Goal: Navigation & Orientation: Find specific page/section

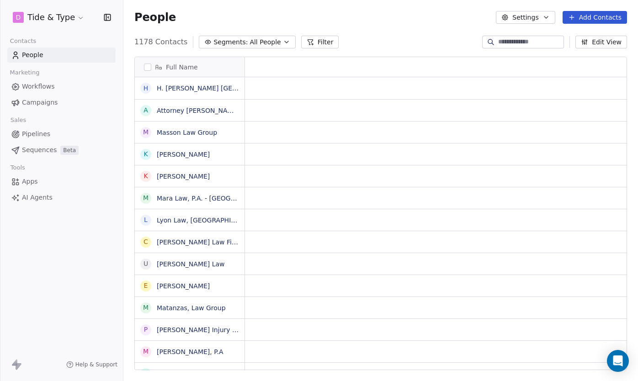
scroll to position [0, 0]
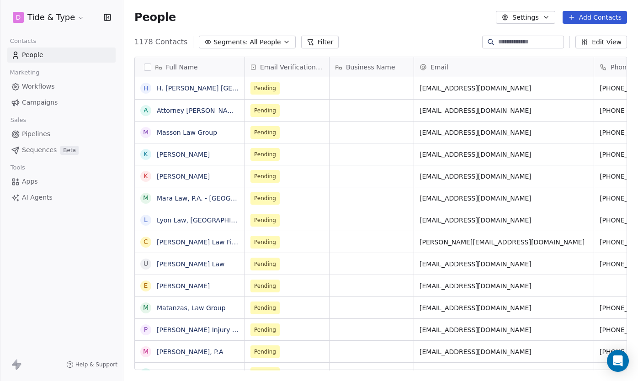
click at [37, 54] on span "People" at bounding box center [32, 55] width 21 height 10
click at [42, 87] on span "Workflows" at bounding box center [38, 87] width 33 height 10
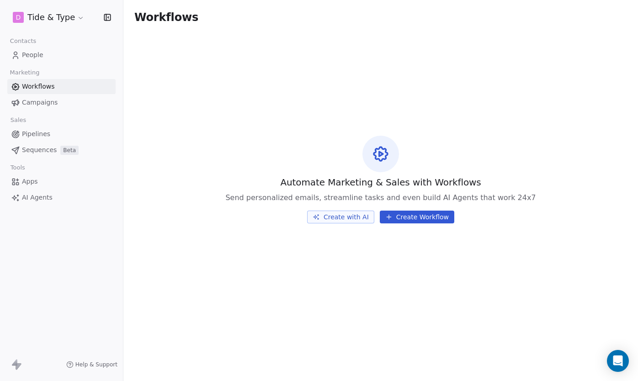
click at [53, 60] on link "People" at bounding box center [61, 55] width 108 height 15
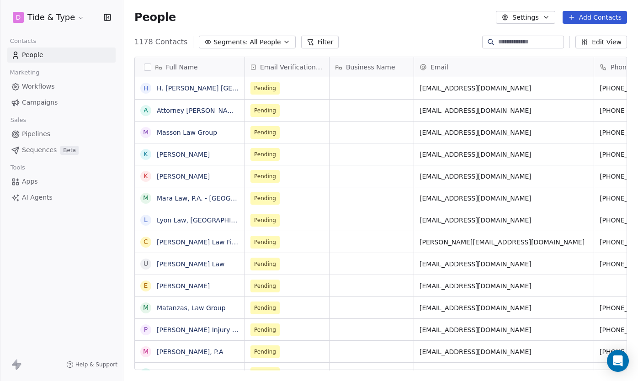
click at [42, 180] on link "Apps" at bounding box center [61, 181] width 108 height 15
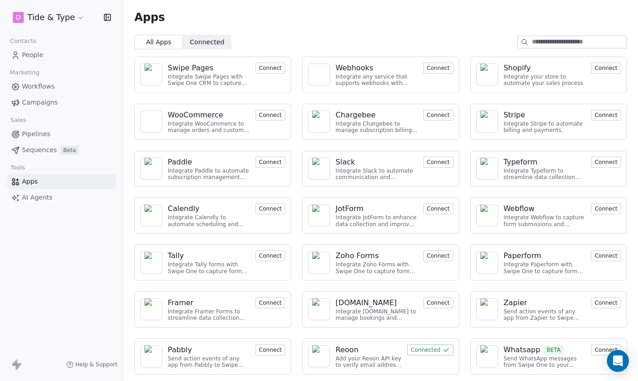
click at [208, 32] on div "Apps" at bounding box center [380, 17] width 514 height 35
click at [209, 38] on span "Connected" at bounding box center [207, 42] width 34 height 10
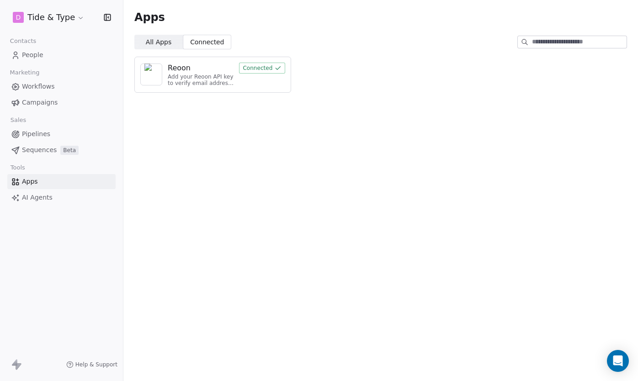
click at [216, 77] on div "Add your Reoon API key to verify email address and reduce bounces" at bounding box center [201, 80] width 66 height 13
click at [182, 68] on div "Reoon" at bounding box center [179, 68] width 23 height 11
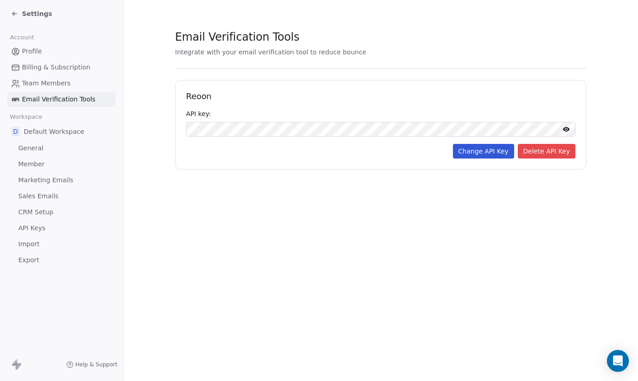
click at [60, 181] on span "Marketing Emails" at bounding box center [45, 180] width 55 height 10
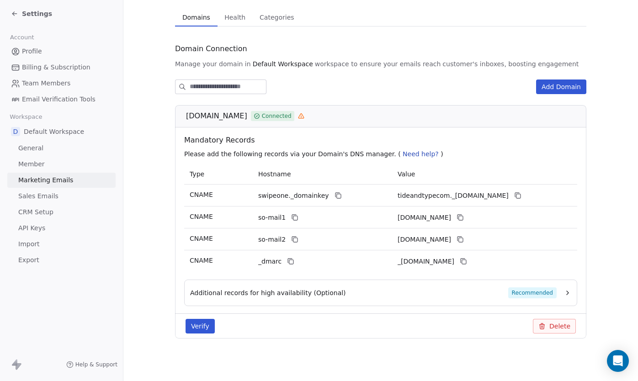
scroll to position [67, 0]
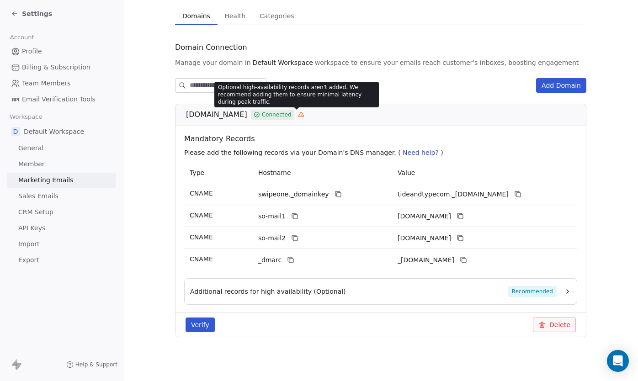
click at [298, 113] on icon at bounding box center [301, 114] width 6 height 6
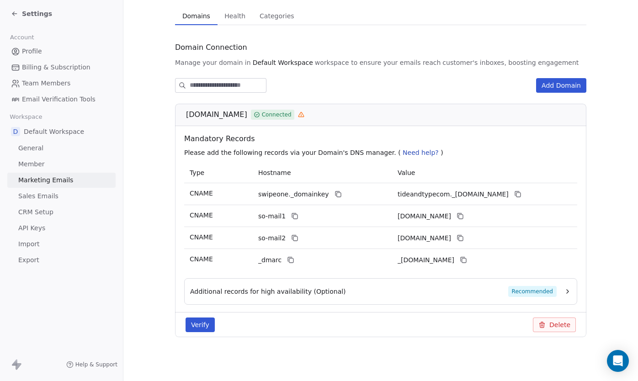
click at [520, 292] on span "Recommended" at bounding box center [532, 291] width 48 height 11
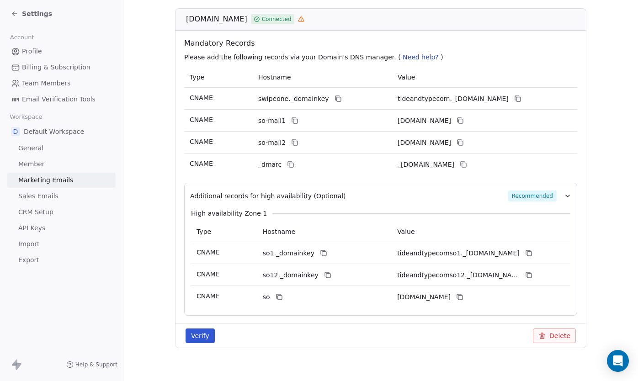
scroll to position [174, 0]
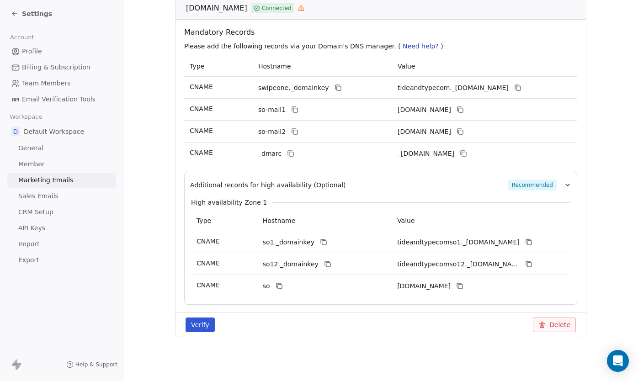
click at [72, 211] on link "CRM Setup" at bounding box center [61, 212] width 108 height 15
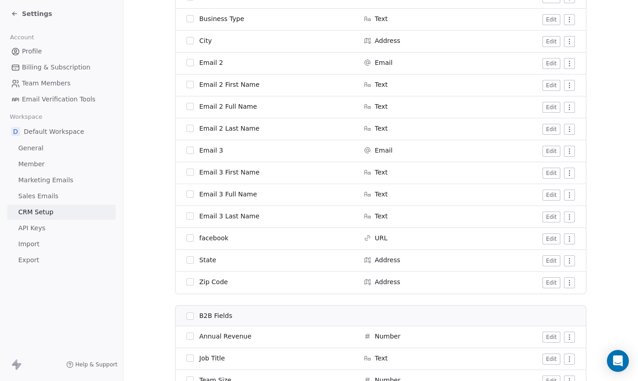
scroll to position [999, 0]
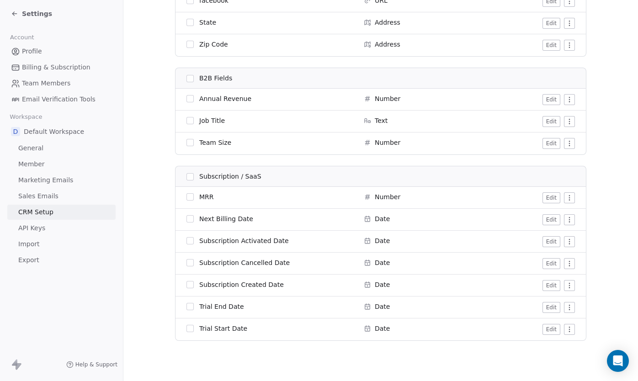
click at [90, 163] on link "Member" at bounding box center [61, 164] width 108 height 15
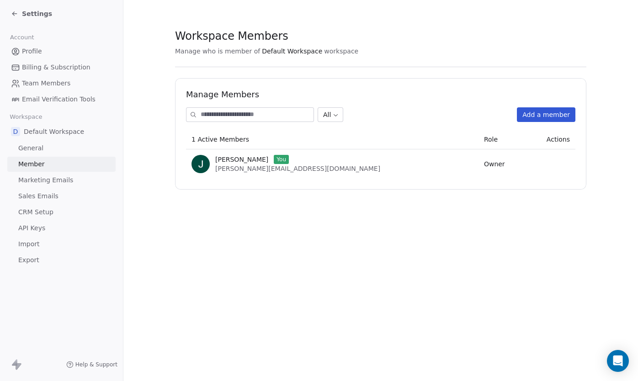
click at [80, 149] on link "General" at bounding box center [61, 148] width 108 height 15
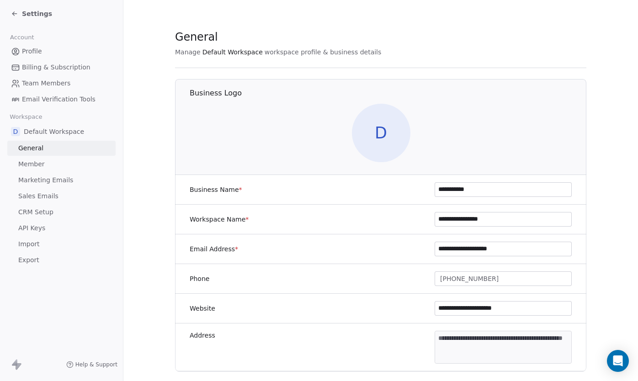
click at [53, 51] on link "Profile" at bounding box center [61, 51] width 108 height 15
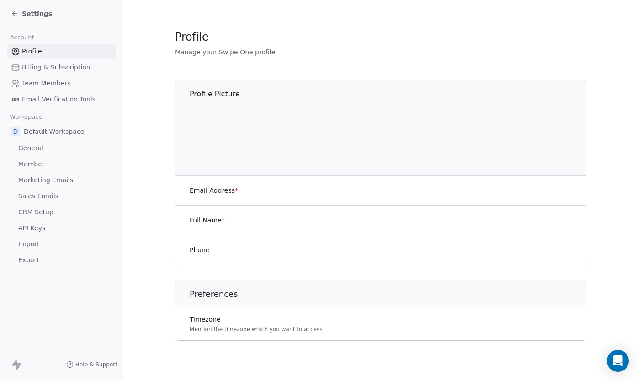
click at [25, 17] on span "Settings" at bounding box center [37, 13] width 30 height 9
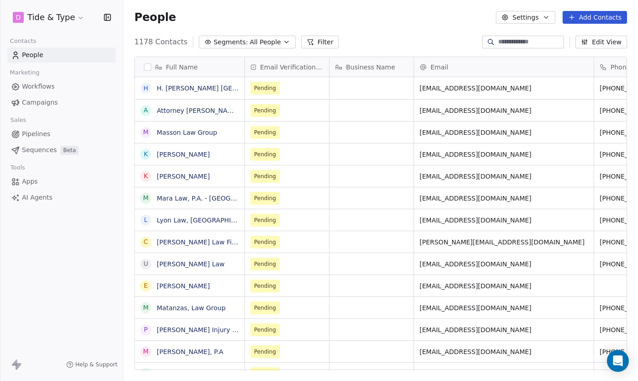
scroll to position [335, 514]
